Goal: Find specific page/section: Find specific page/section

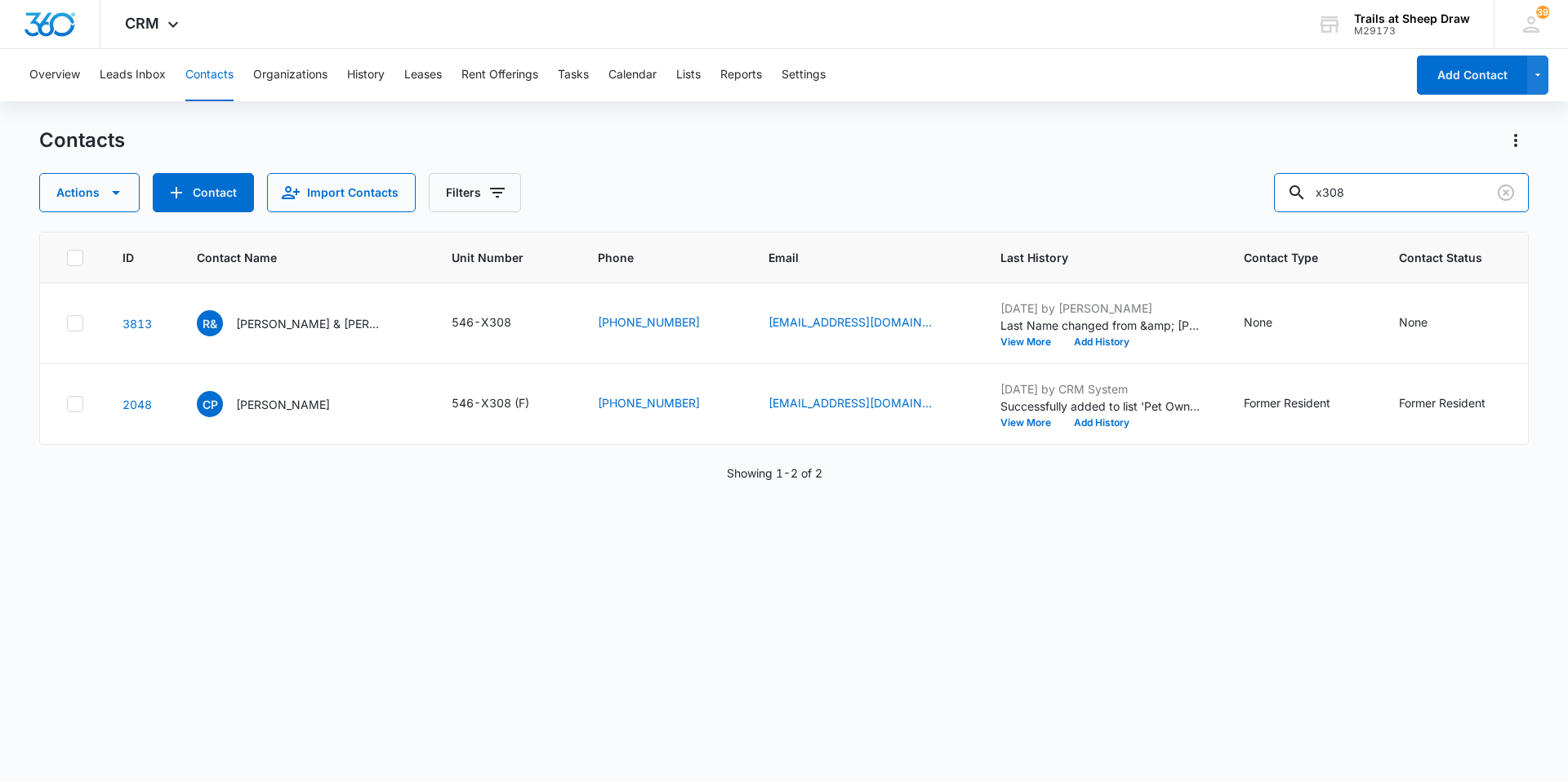
drag, startPoint x: 1453, startPoint y: 191, endPoint x: 1225, endPoint y: 230, distance: 231.3
click at [1226, 230] on div "Contacts Actions Contact Import Contacts Filters x308 ID Contact Name Unit Numb…" at bounding box center [783, 453] width 1489 height 653
click at [1409, 199] on input "x308" at bounding box center [1401, 192] width 255 height 39
drag, startPoint x: 1409, startPoint y: 199, endPoint x: 1249, endPoint y: 205, distance: 160.1
click at [1249, 205] on div "Actions Contact Import Contacts Filters x308" at bounding box center [783, 192] width 1489 height 39
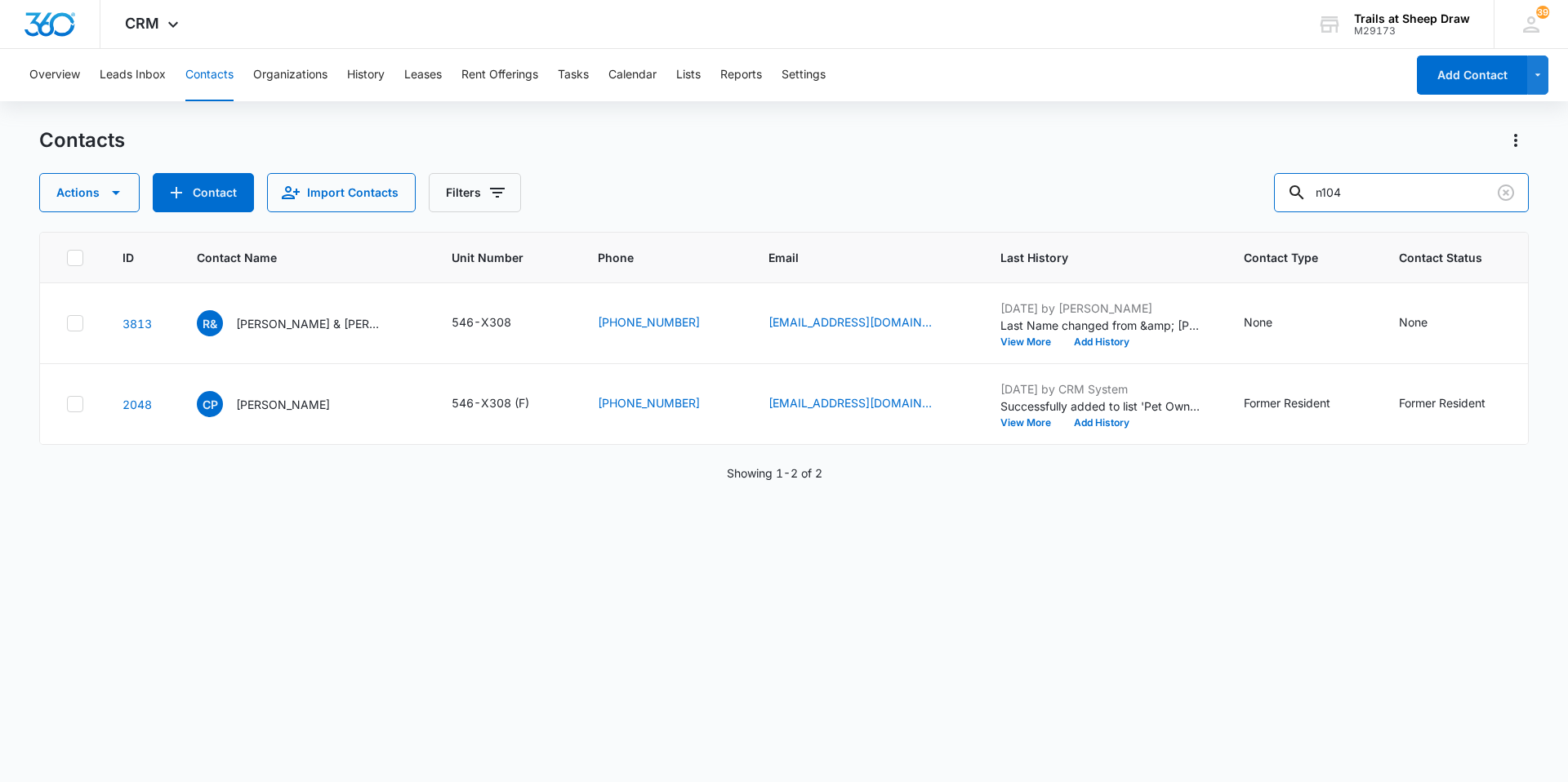
type input "n104"
click at [291, 322] on p "[PERSON_NAME] & [PERSON_NAME]" at bounding box center [309, 323] width 147 height 17
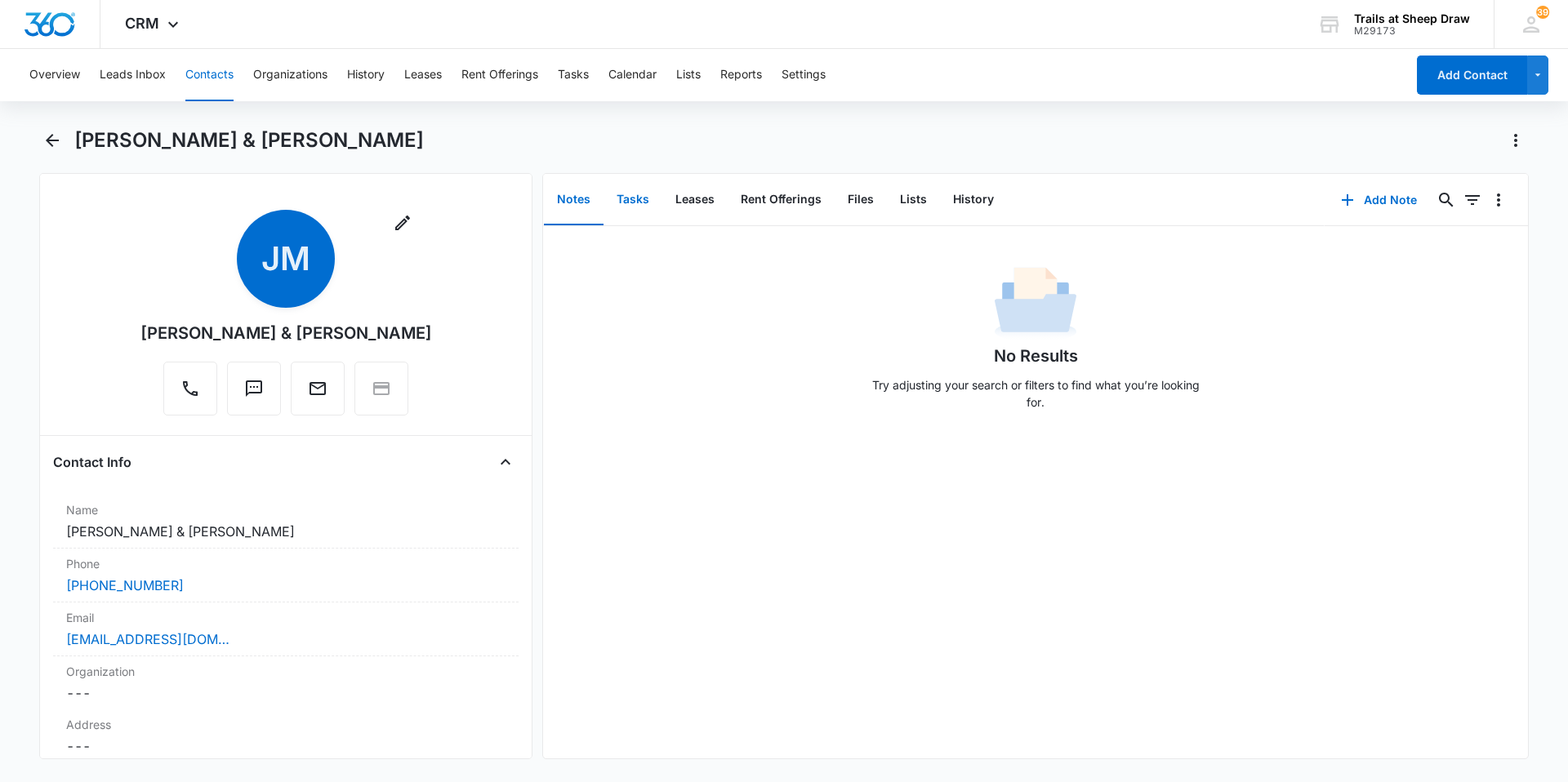
click at [645, 202] on button "Tasks" at bounding box center [633, 200] width 59 height 50
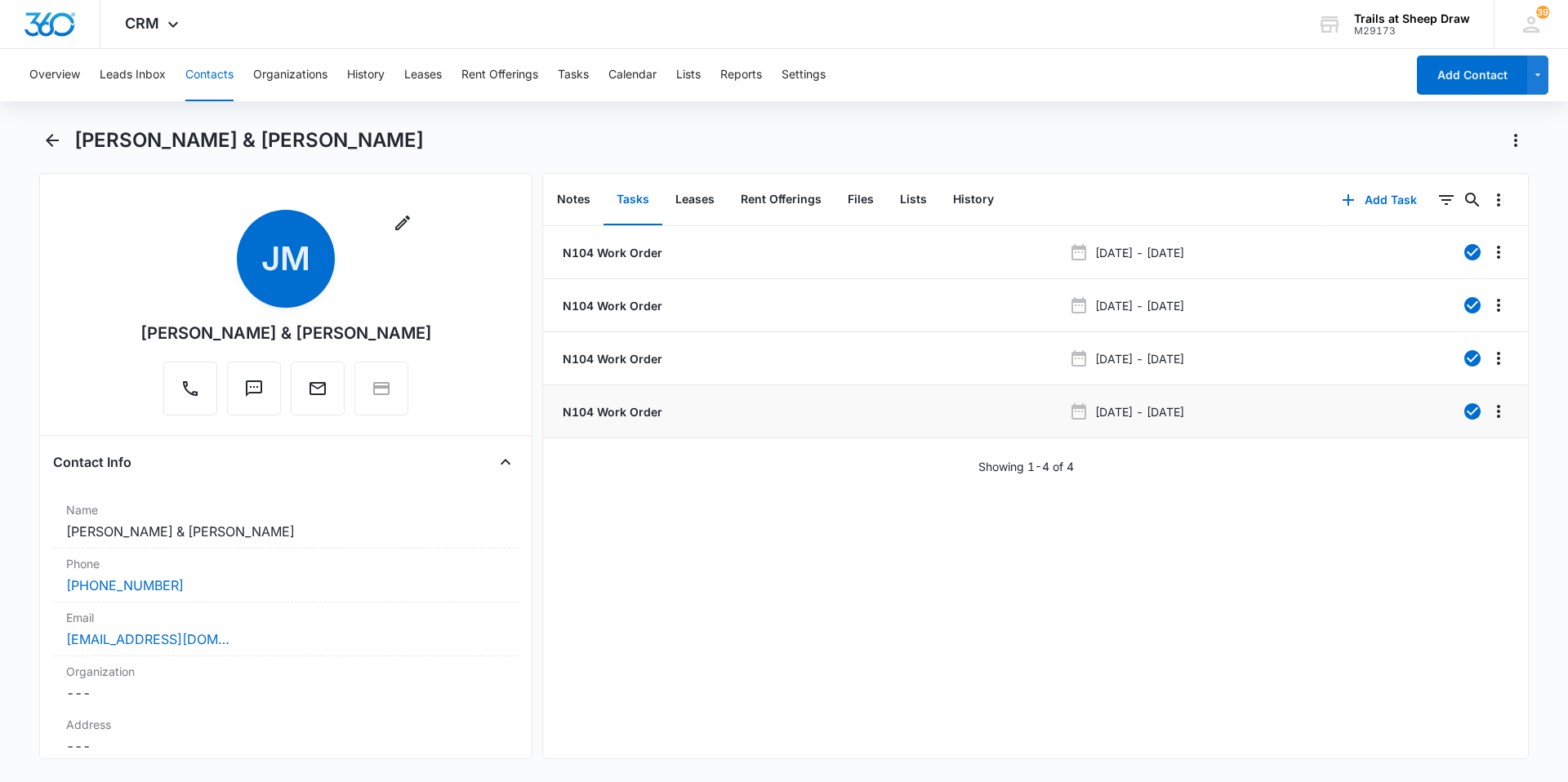
click at [621, 415] on p "N104 Work Order" at bounding box center [610, 411] width 103 height 17
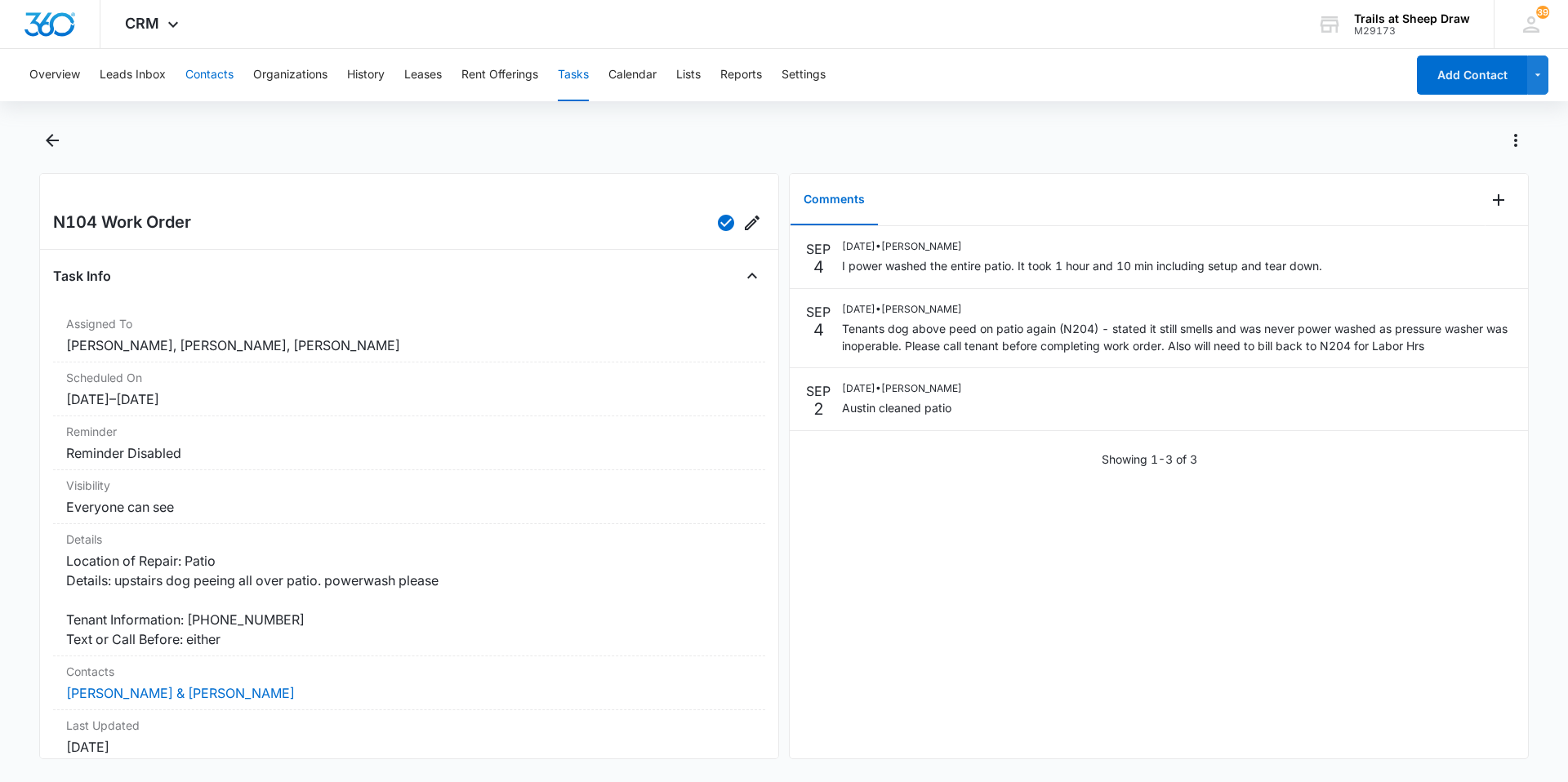
click at [224, 77] on button "Contacts" at bounding box center [210, 75] width 48 height 52
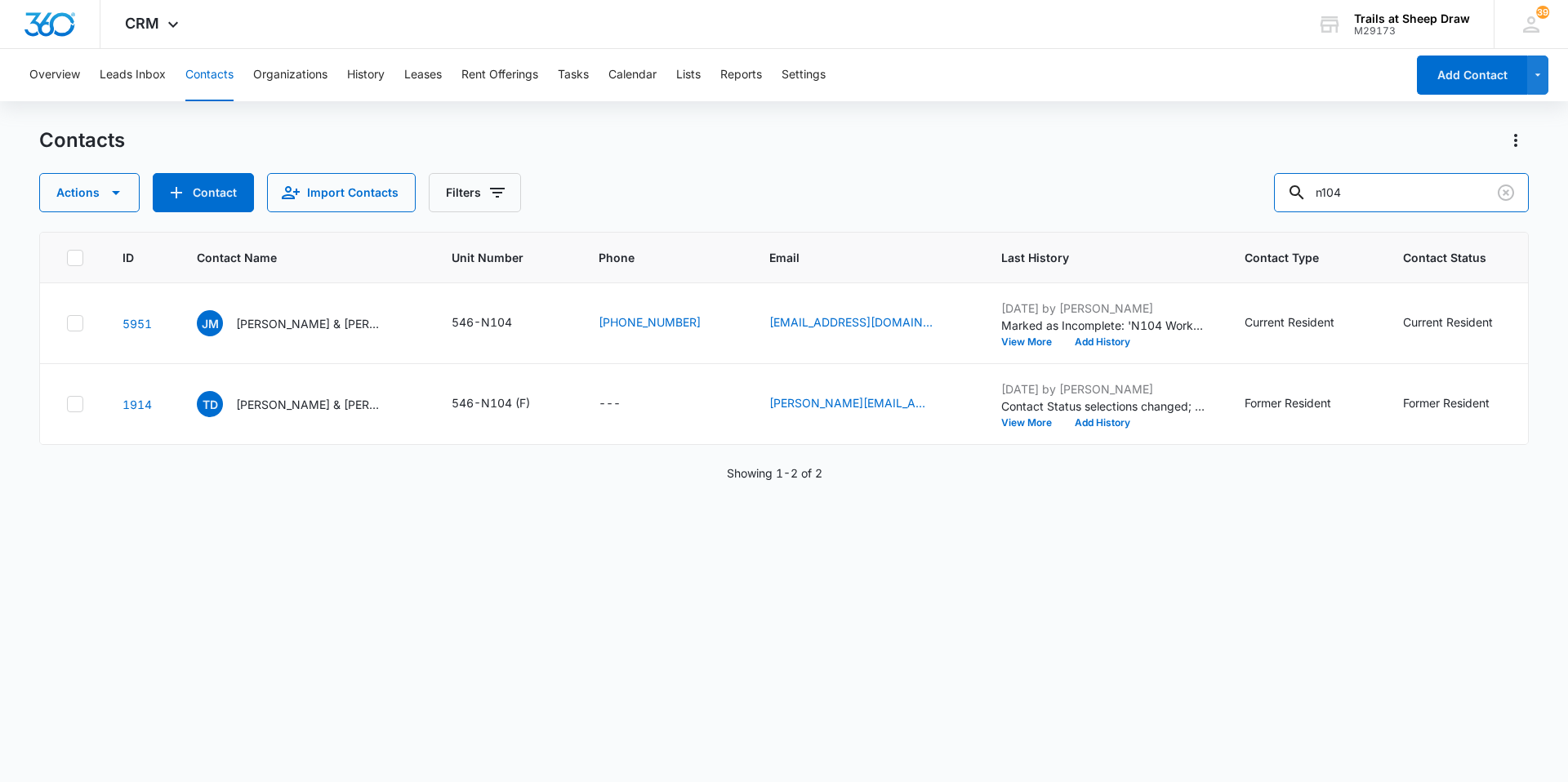
drag, startPoint x: 1381, startPoint y: 197, endPoint x: 1183, endPoint y: 185, distance: 198.4
click at [1205, 216] on div "Contacts Actions Contact Import Contacts Filters n104 ID Contact Name Unit Numb…" at bounding box center [783, 453] width 1489 height 653
type input "n"
type input "n206"
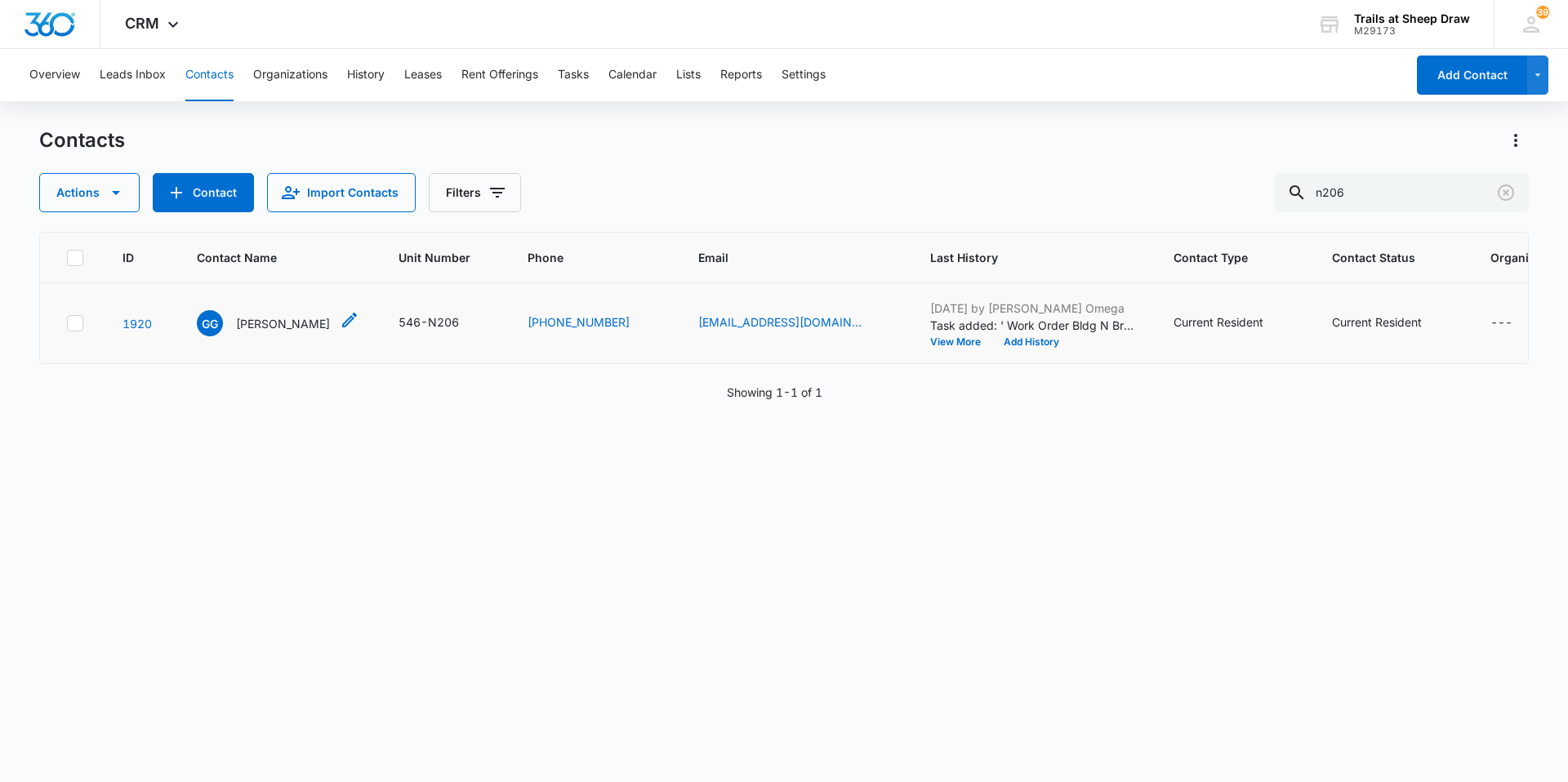
click at [300, 326] on p "[PERSON_NAME]" at bounding box center [282, 323] width 94 height 17
